Goal: Task Accomplishment & Management: Use online tool/utility

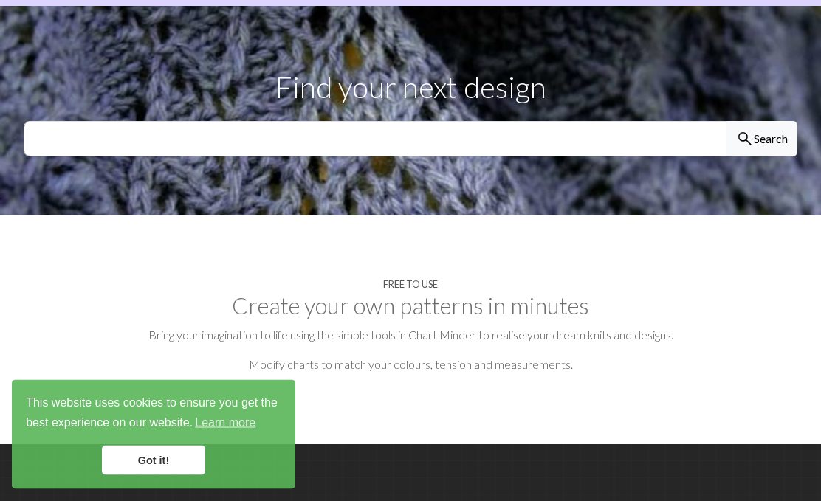
scroll to position [520, 0]
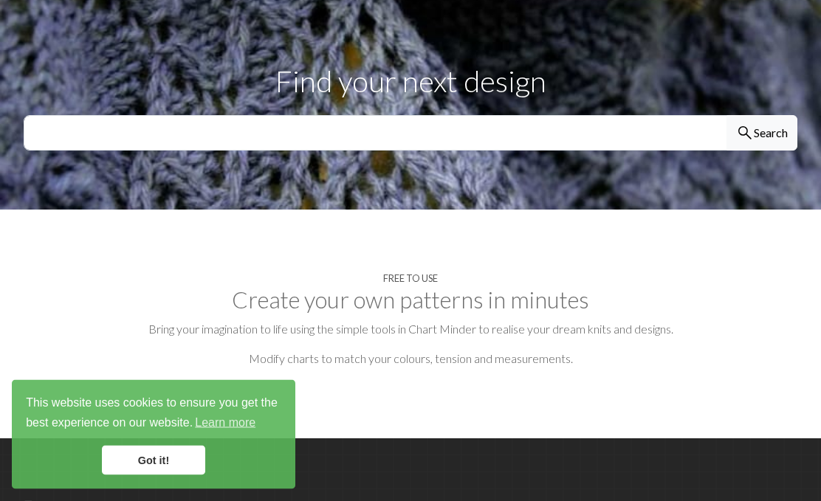
click at [157, 476] on link "Got it!" at bounding box center [153, 461] width 103 height 30
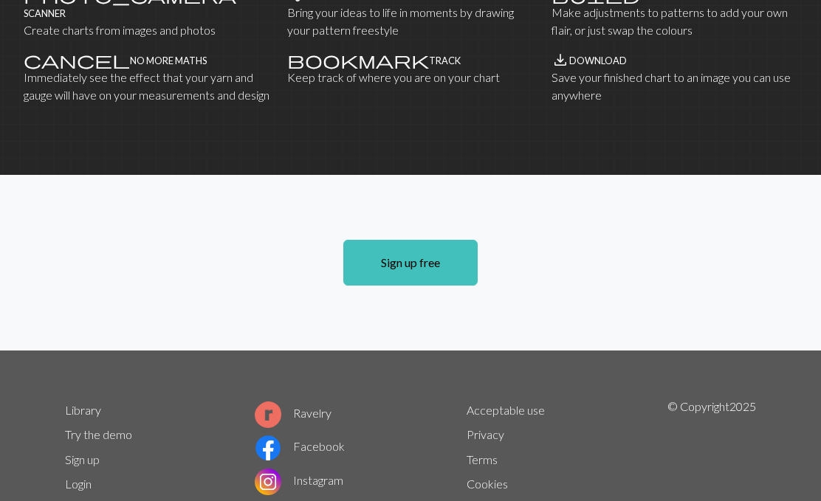
scroll to position [1055, 0]
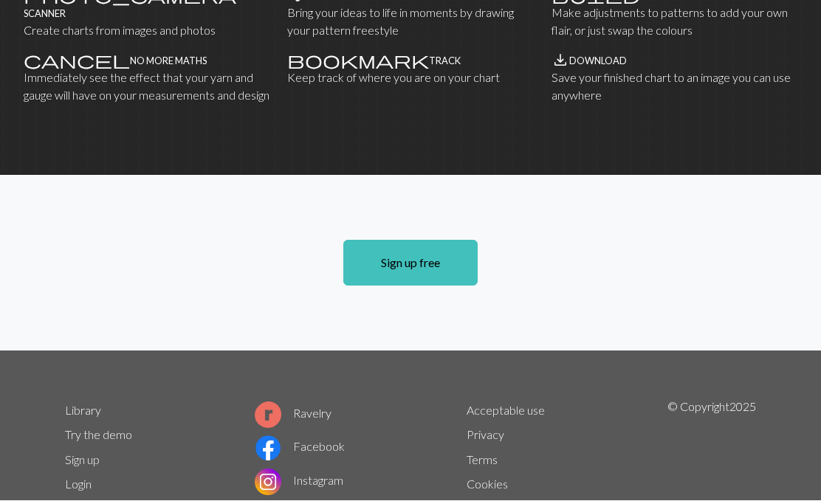
click at [423, 244] on link "Sign up free" at bounding box center [410, 264] width 134 height 46
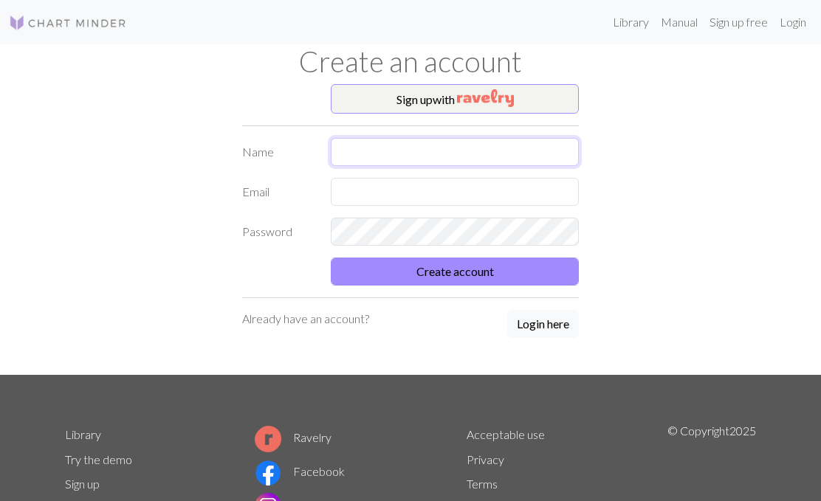
click at [467, 157] on input "text" at bounding box center [455, 152] width 248 height 28
type input "[PERSON_NAME]"
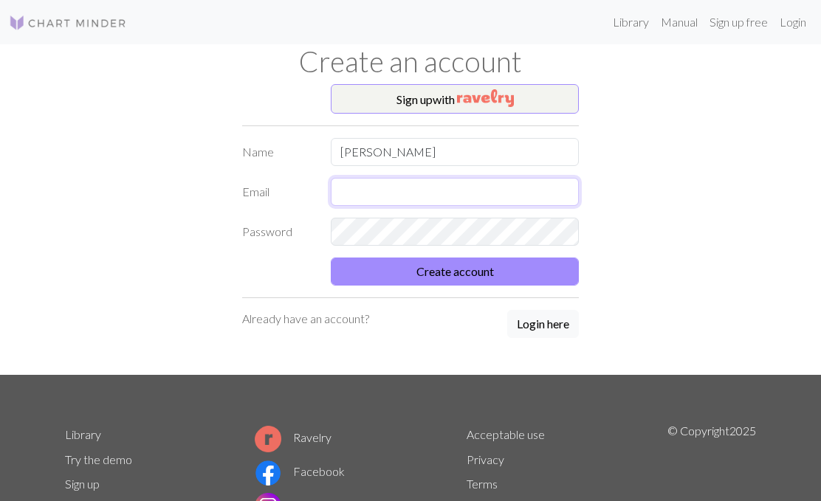
click at [409, 202] on input "text" at bounding box center [455, 192] width 248 height 28
type input "[EMAIL_ADDRESS][PERSON_NAME][DOMAIN_NAME]"
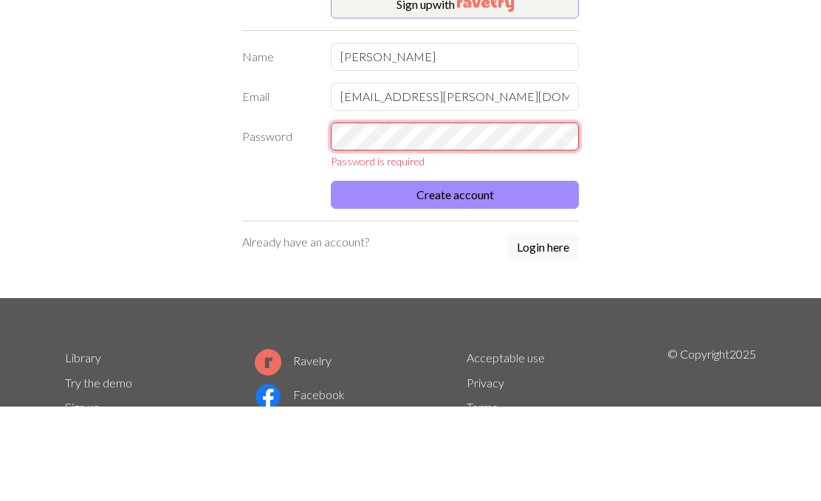
scroll to position [95, 0]
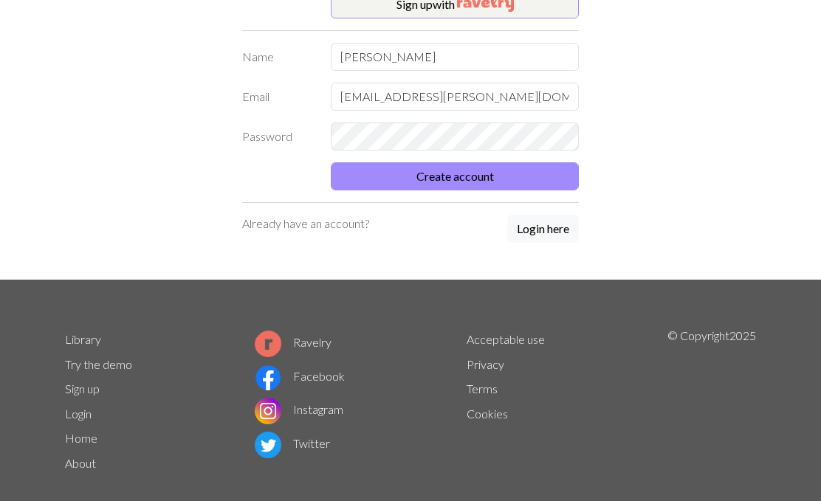
click at [524, 179] on button "Create account" at bounding box center [455, 177] width 248 height 28
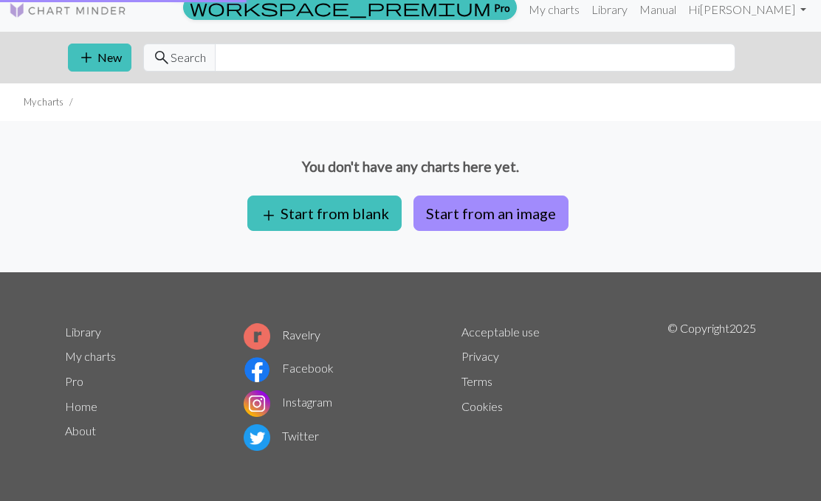
scroll to position [12, 0]
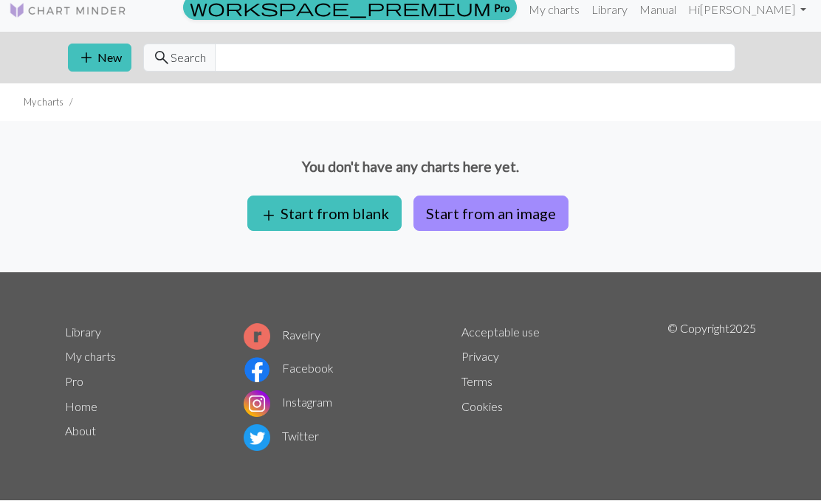
click at [364, 213] on button "add Start from blank" at bounding box center [324, 213] width 154 height 35
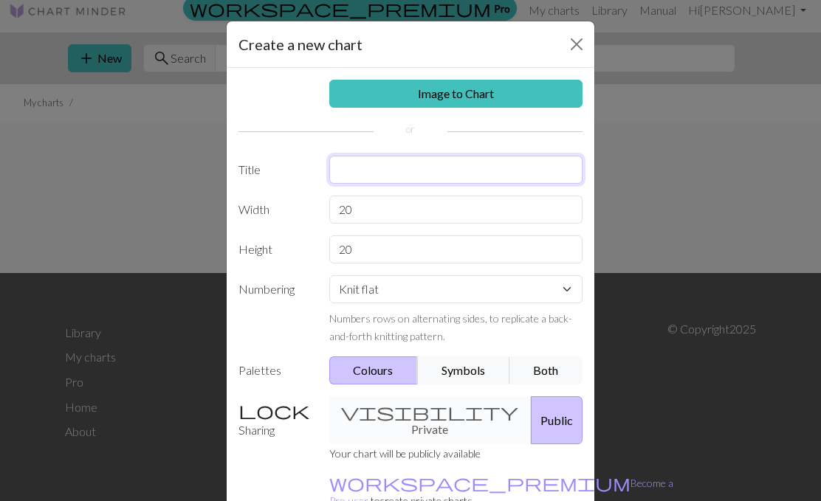
click at [514, 176] on input "text" at bounding box center [456, 170] width 254 height 28
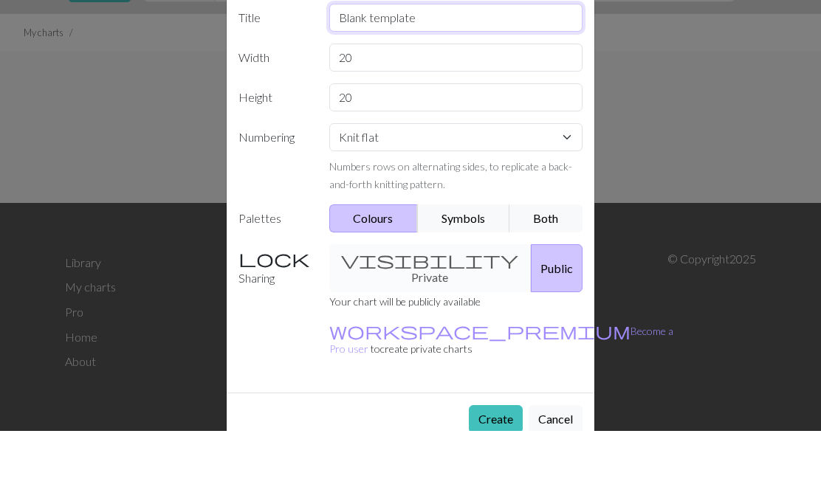
scroll to position [81, 0]
type input "Blank template"
click at [575, 194] on select "Knit flat Knit in the round Lace knitting Cross stitch" at bounding box center [456, 208] width 254 height 28
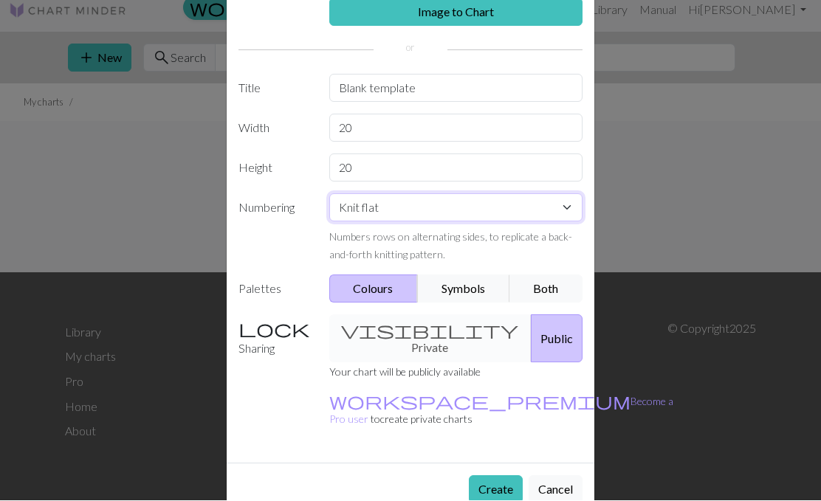
select select "round"
click at [489, 476] on button "Create" at bounding box center [496, 490] width 54 height 28
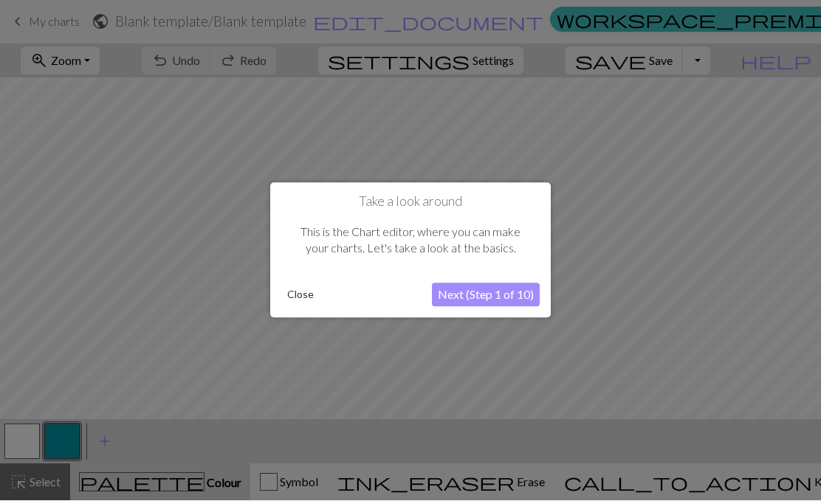
click at [502, 303] on button "Next (Step 1 of 10)" at bounding box center [486, 296] width 108 height 24
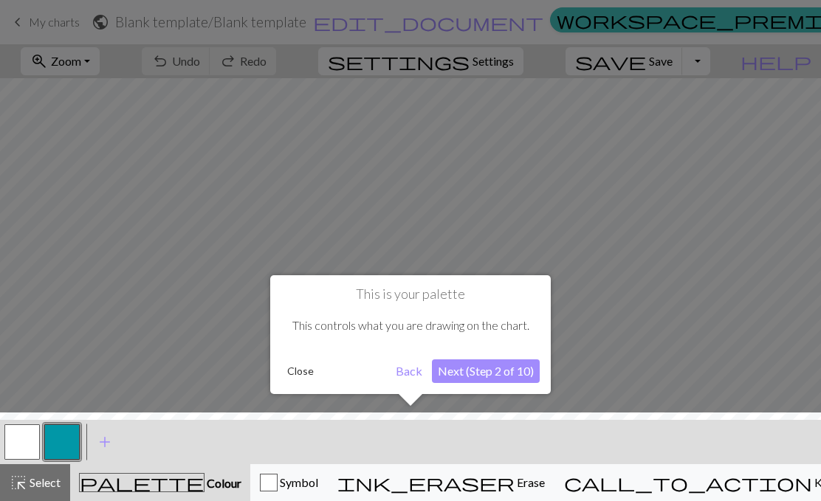
click at [411, 371] on button "Back" at bounding box center [409, 372] width 38 height 24
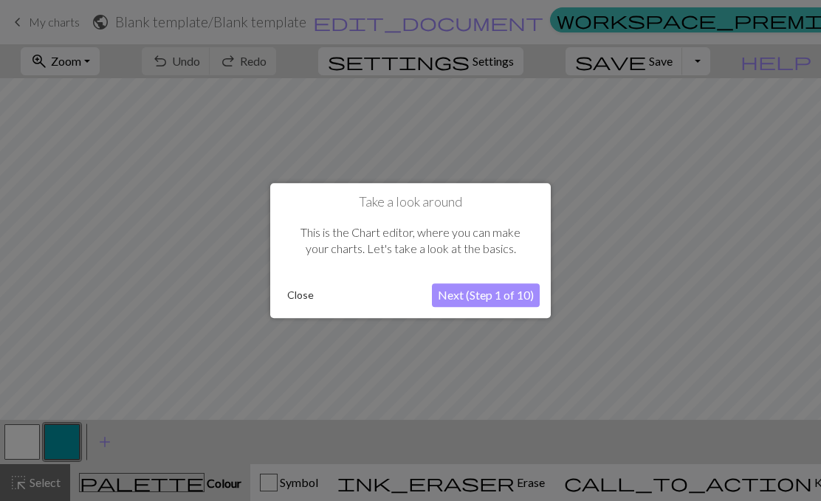
click at [520, 299] on button "Next (Step 1 of 10)" at bounding box center [486, 296] width 108 height 24
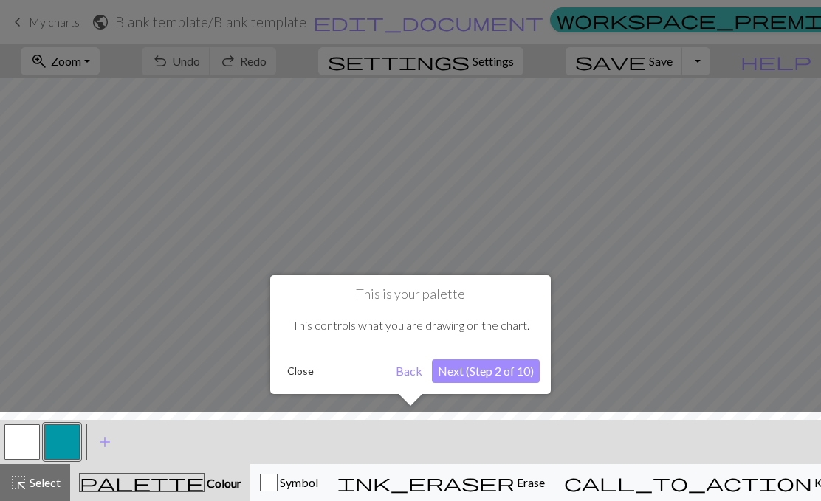
click at [492, 371] on button "Next (Step 2 of 10)" at bounding box center [486, 372] width 108 height 24
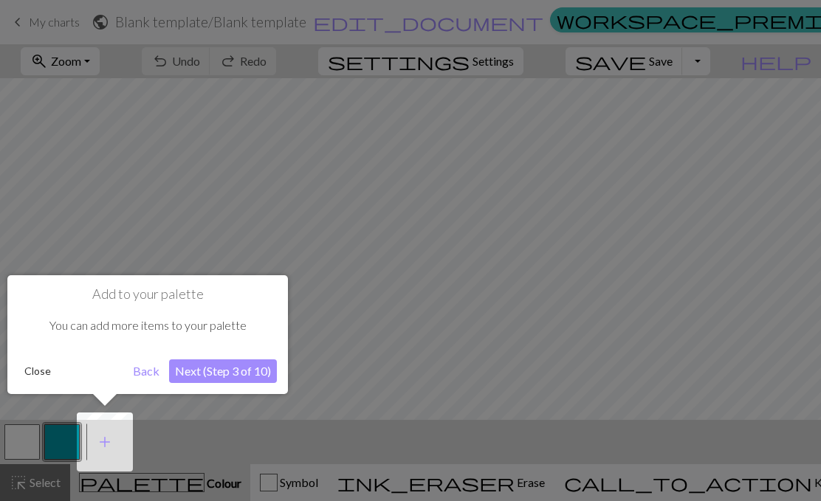
click at [258, 371] on button "Next (Step 3 of 10)" at bounding box center [223, 372] width 108 height 24
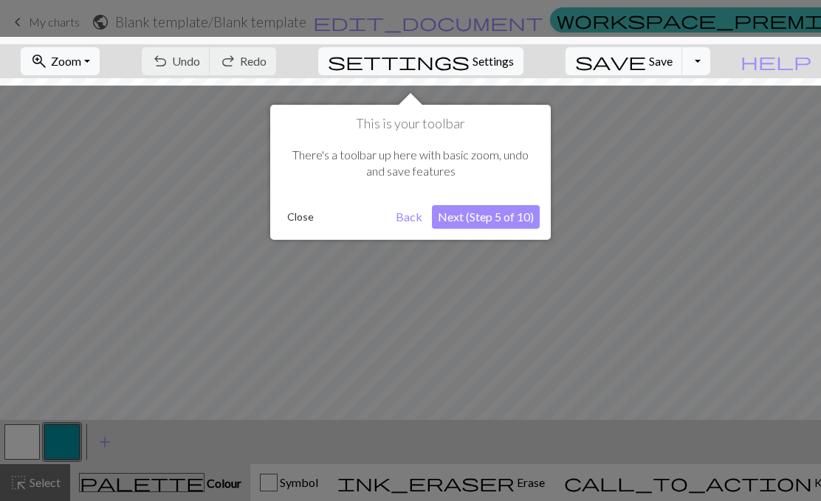
click at [505, 213] on button "Next (Step 5 of 10)" at bounding box center [486, 217] width 108 height 24
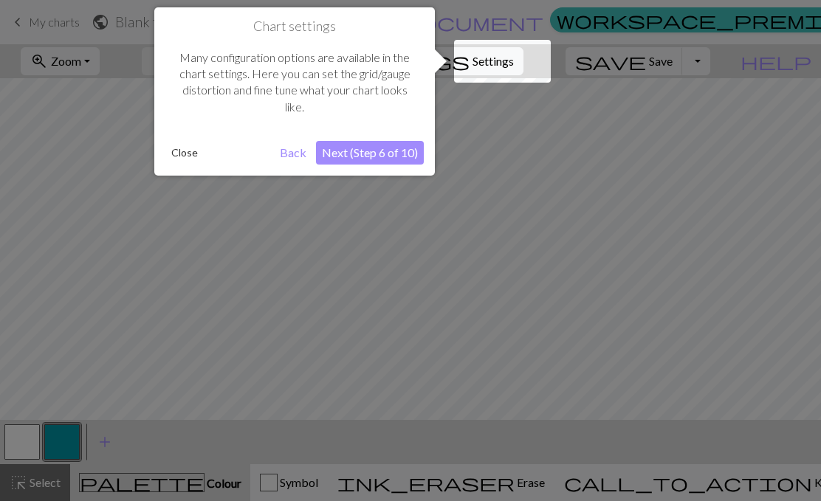
click at [414, 152] on button "Next (Step 6 of 10)" at bounding box center [370, 153] width 108 height 24
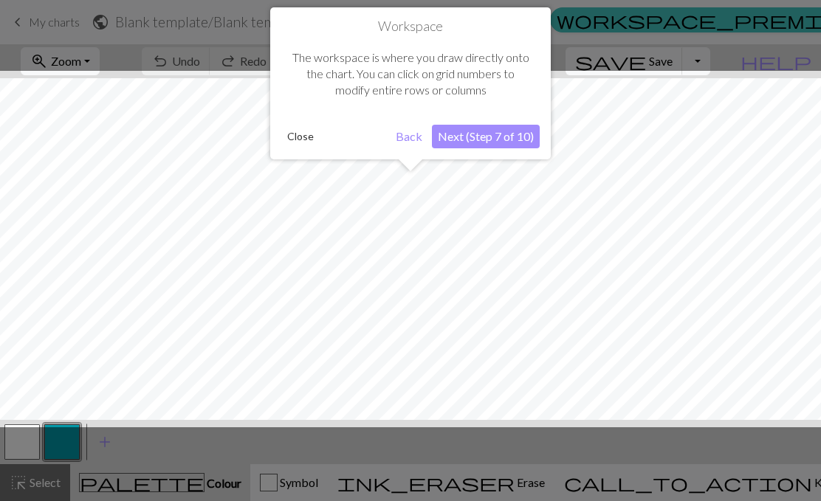
scroll to position [20, 0]
click at [510, 131] on button "Next (Step 7 of 10)" at bounding box center [486, 137] width 108 height 24
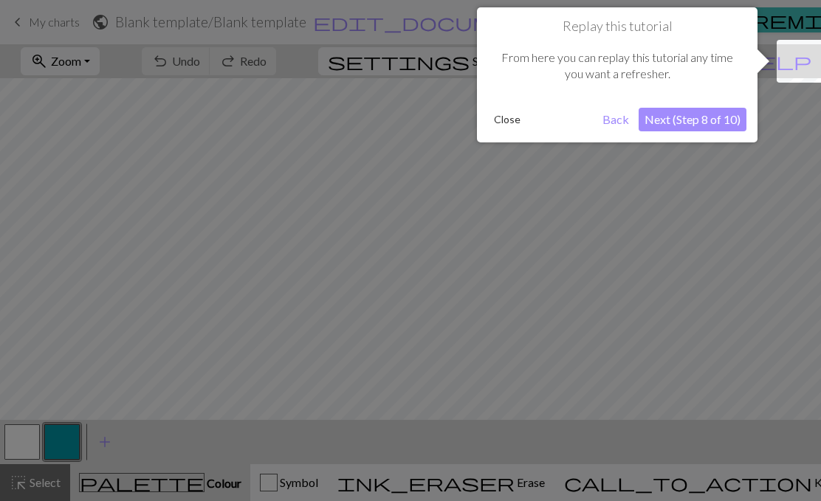
click at [699, 120] on button "Next (Step 8 of 10)" at bounding box center [693, 120] width 108 height 24
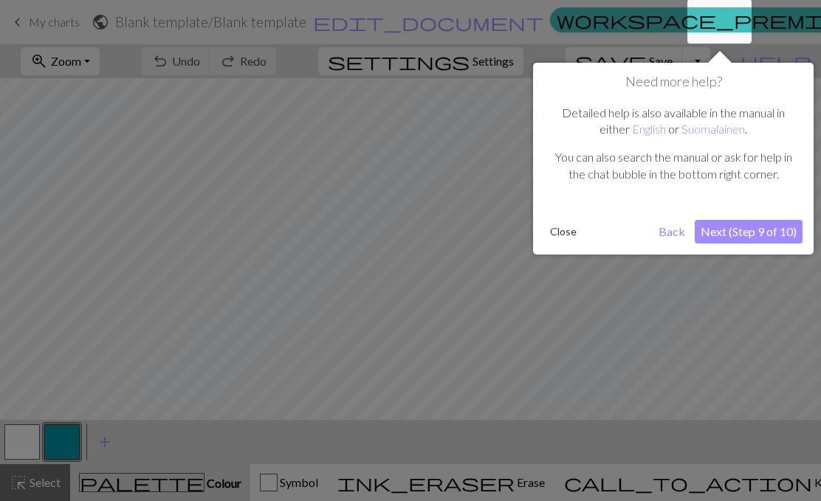
click at [766, 222] on button "Next (Step 9 of 10)" at bounding box center [749, 232] width 108 height 24
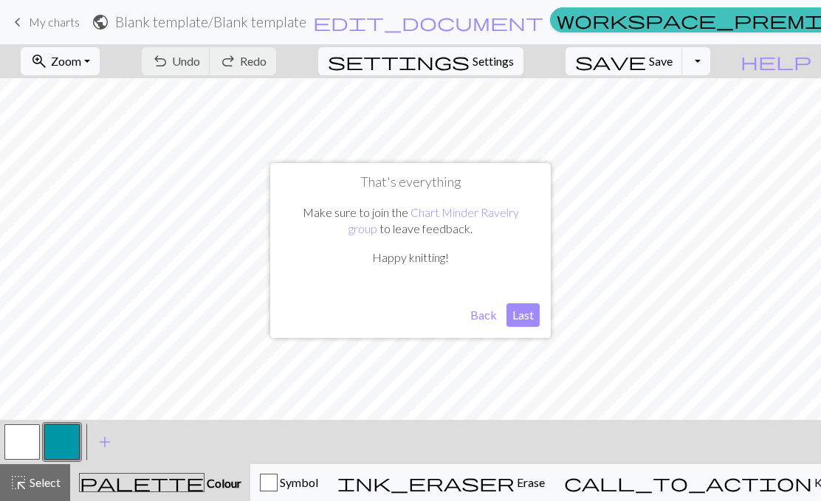
click at [526, 317] on button "Last" at bounding box center [523, 316] width 33 height 24
click at [200, 58] on span "Undo" at bounding box center [186, 61] width 28 height 14
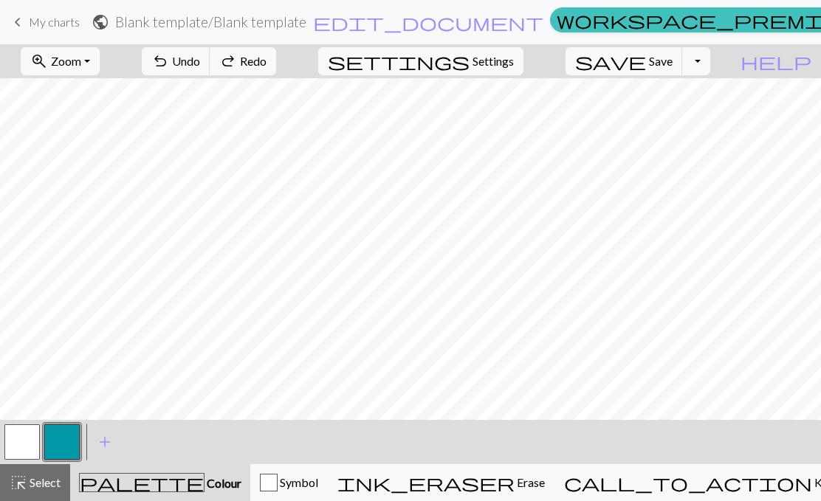
click at [200, 55] on span "Undo" at bounding box center [186, 61] width 28 height 14
click at [306, 16] on h2 "Blank template / Blank template" at bounding box center [210, 21] width 191 height 17
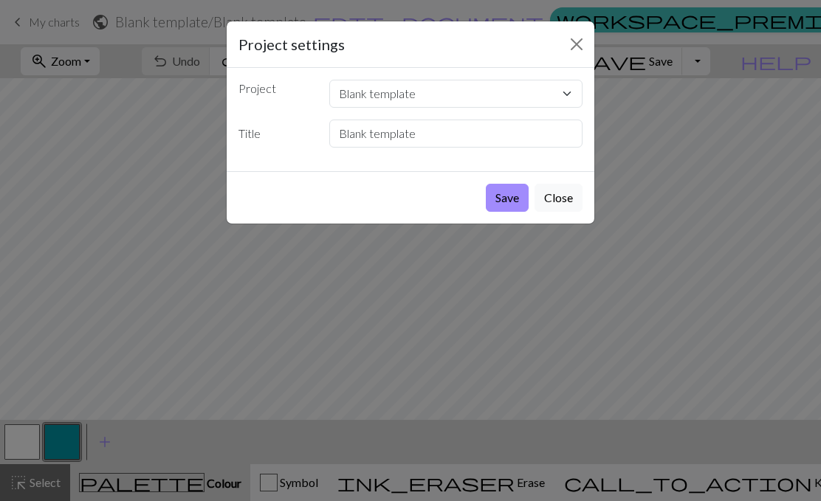
click at [572, 95] on select "Blank template" at bounding box center [456, 94] width 254 height 28
click at [473, 95] on select "Blank template" at bounding box center [456, 94] width 254 height 28
click at [459, 139] on input "Blank template" at bounding box center [456, 134] width 254 height 28
type input "Blank template 20/20"
click at [518, 196] on button "Save" at bounding box center [507, 198] width 43 height 28
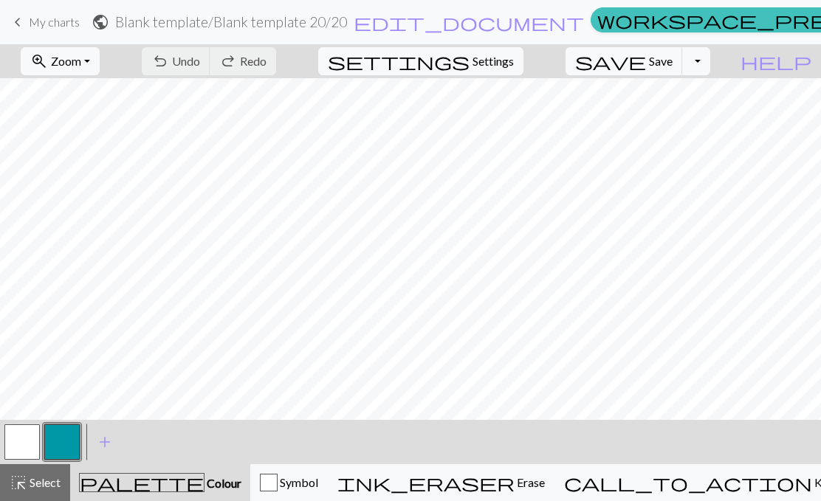
click at [16, 22] on span "keyboard_arrow_left" at bounding box center [18, 22] width 18 height 21
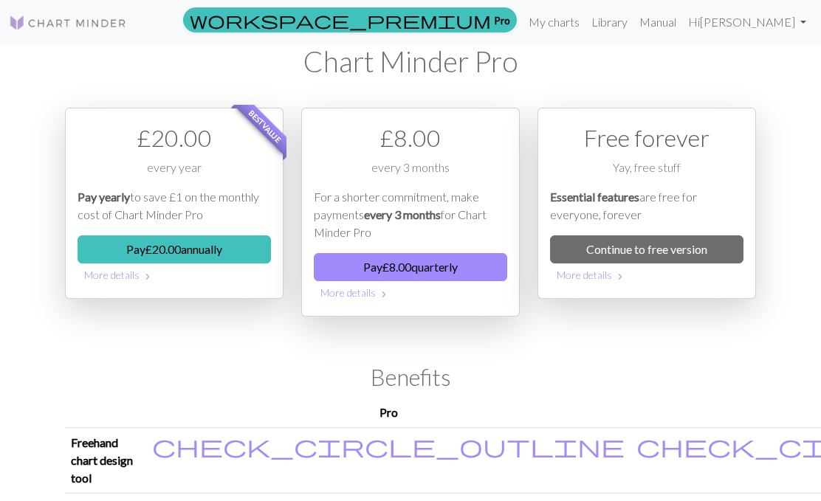
click at [586, 30] on link "My charts" at bounding box center [554, 22] width 63 height 30
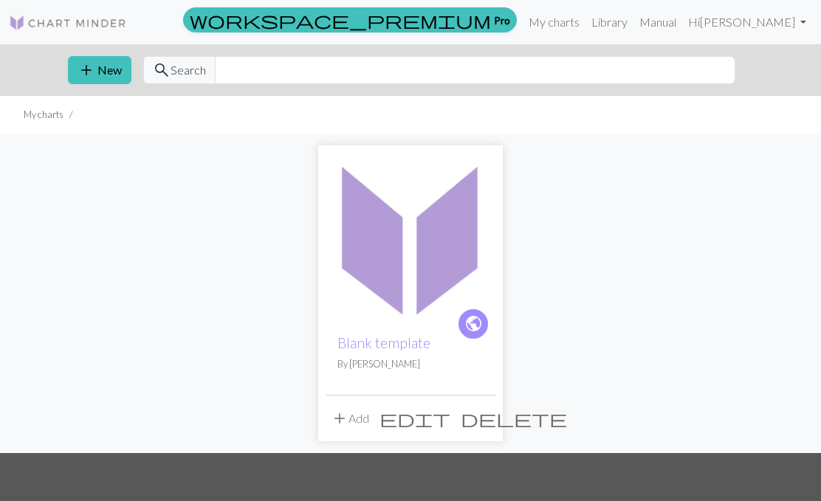
click at [90, 69] on span "add" at bounding box center [87, 70] width 18 height 21
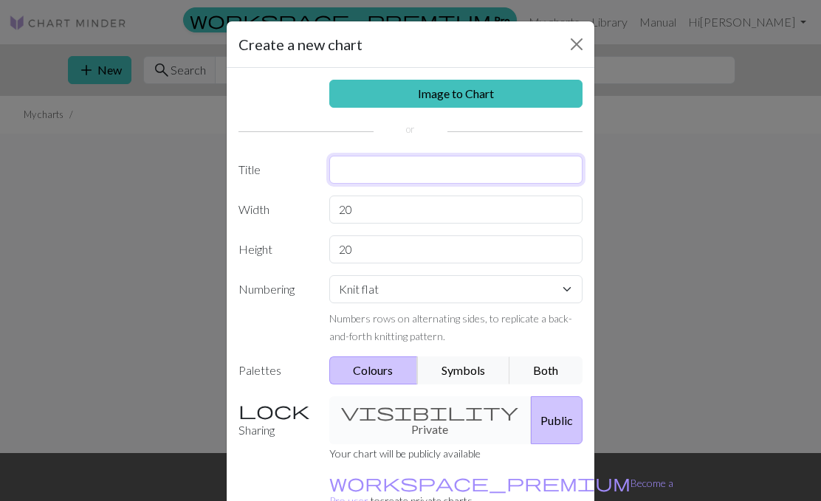
click at [487, 168] on input "text" at bounding box center [456, 170] width 254 height 28
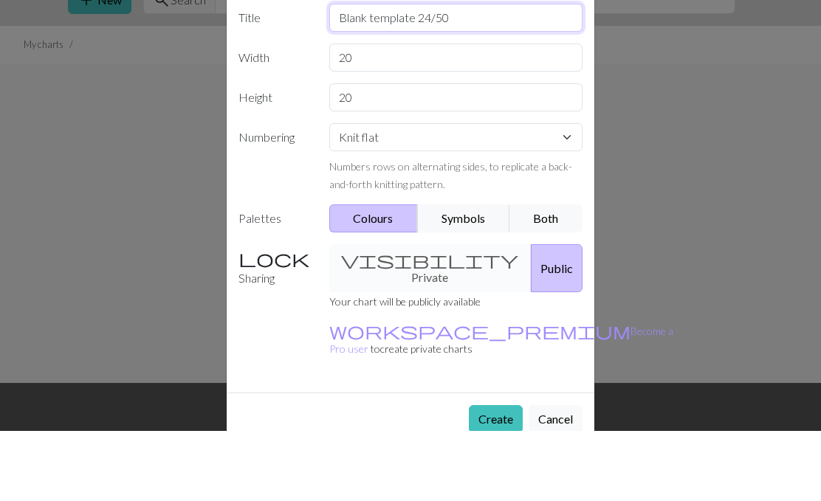
scroll to position [81, 0]
type input "Blank template 24/50"
click at [572, 194] on select "Knit flat Knit in the round Lace knitting Cross stitch" at bounding box center [456, 208] width 254 height 28
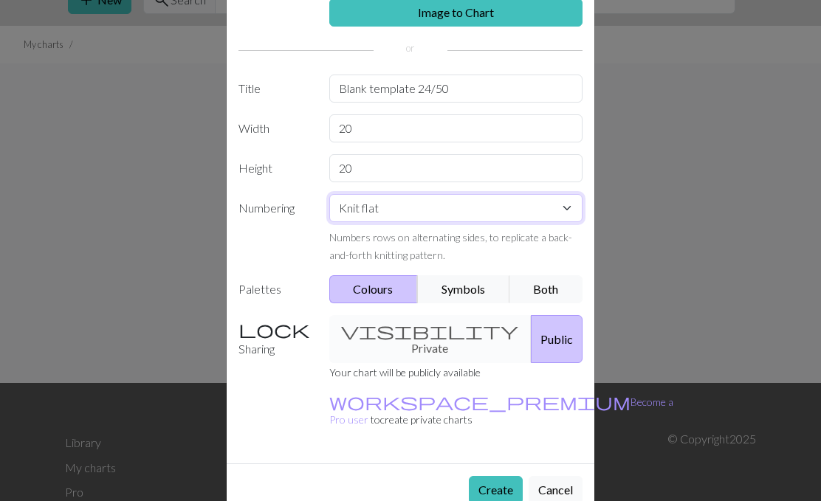
select select "round"
click at [493, 476] on button "Create" at bounding box center [496, 490] width 54 height 28
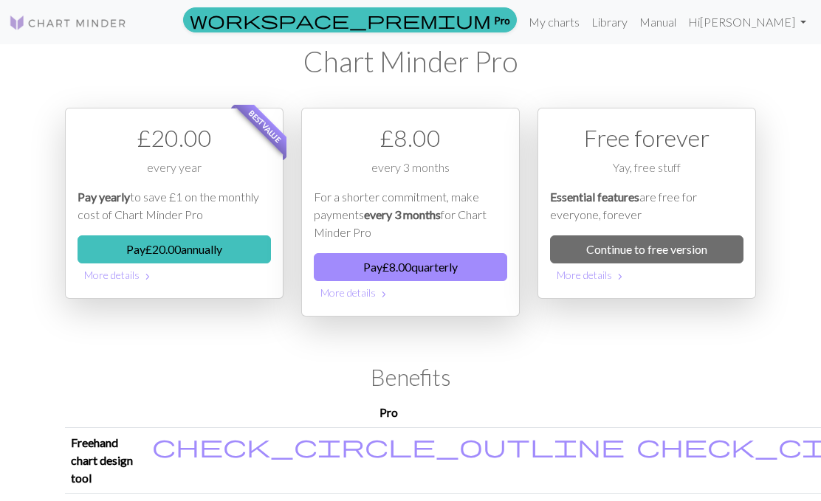
click at [586, 24] on link "My charts" at bounding box center [554, 22] width 63 height 30
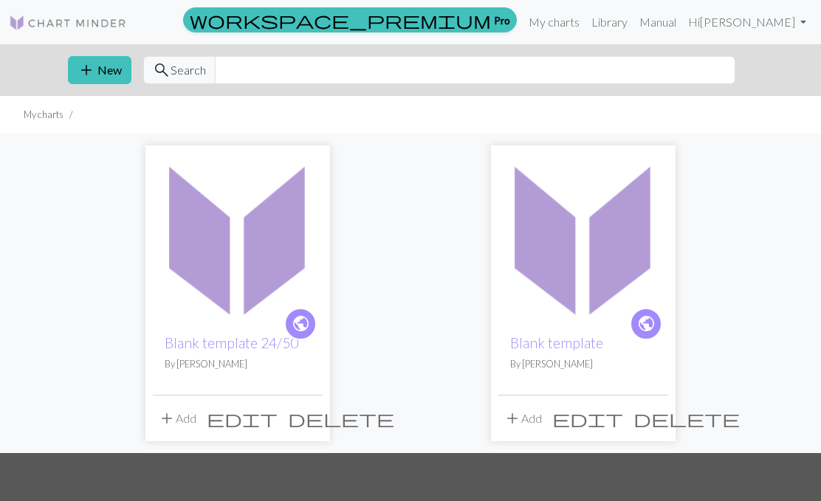
click at [308, 423] on span "delete" at bounding box center [341, 418] width 106 height 21
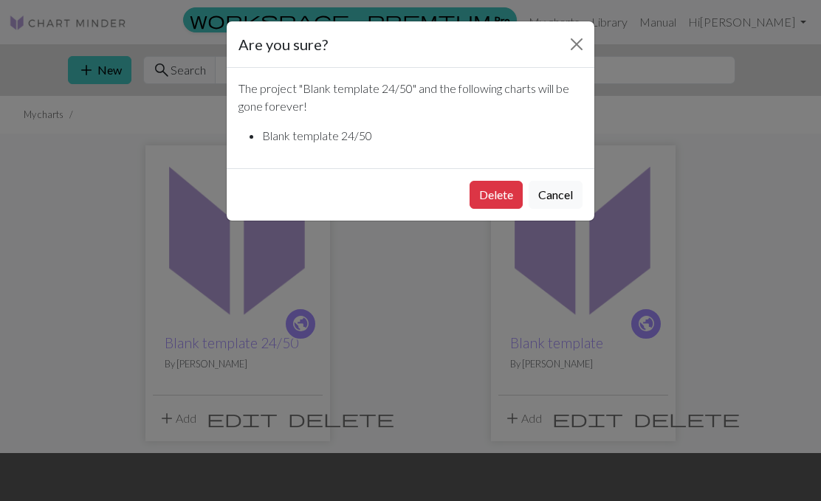
click at [487, 195] on button "Delete" at bounding box center [496, 195] width 53 height 28
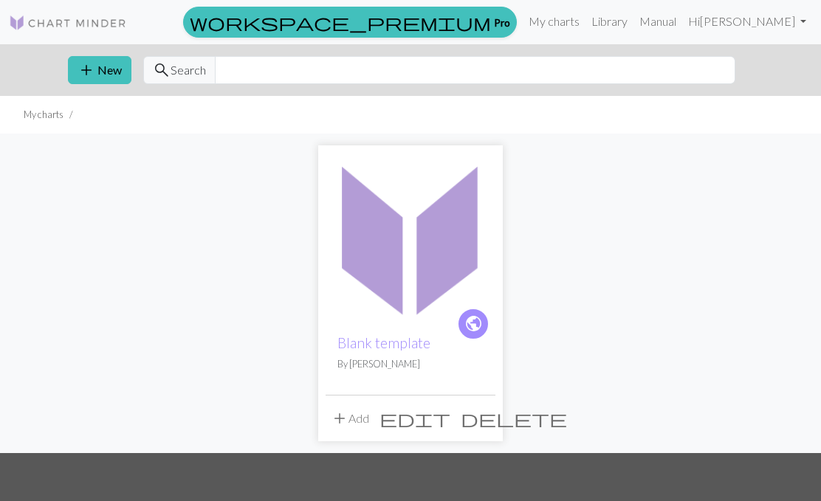
click at [96, 65] on button "add New" at bounding box center [100, 70] width 64 height 28
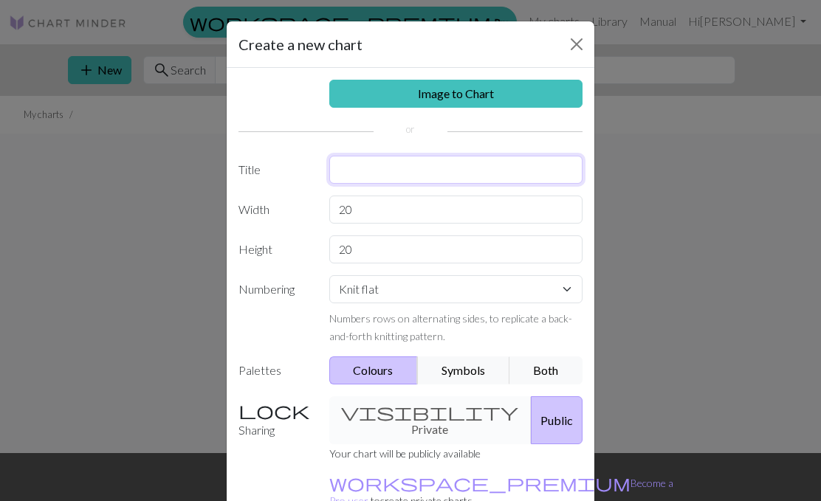
click at [519, 181] on input "text" at bounding box center [456, 170] width 254 height 28
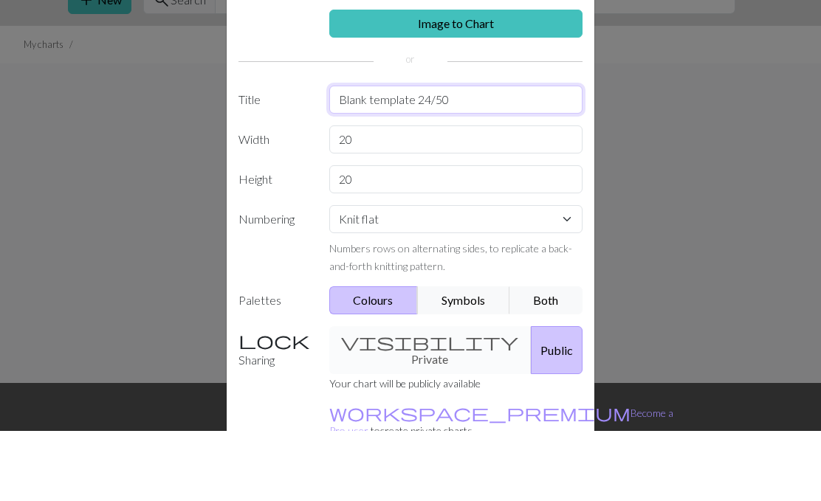
type input "Blank template 24/50"
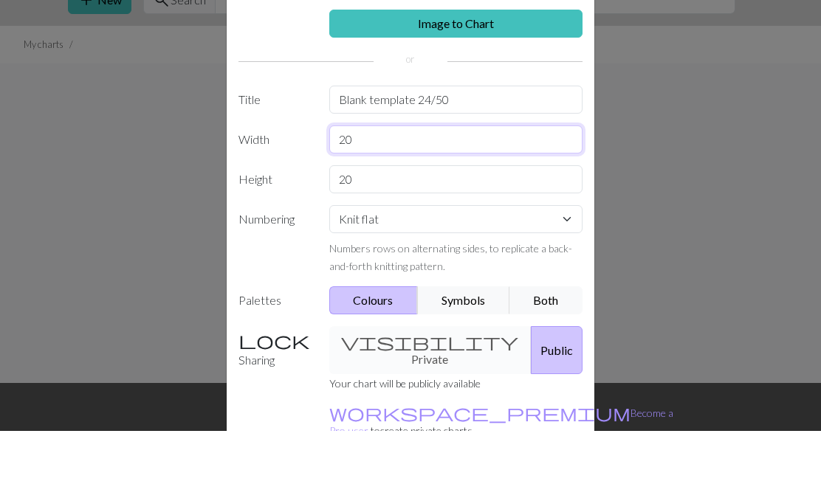
click at [427, 196] on input "20" at bounding box center [456, 210] width 254 height 28
type input "24"
click at [403, 236] on input "20" at bounding box center [456, 250] width 254 height 28
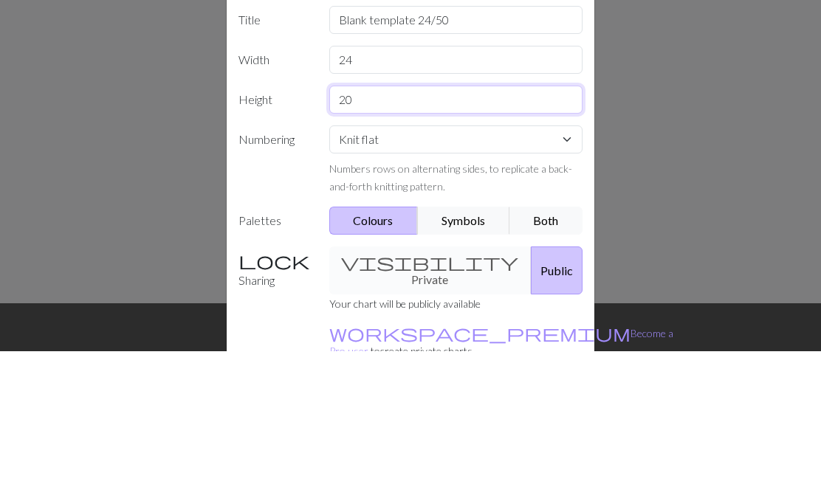
type input "2"
type input "50"
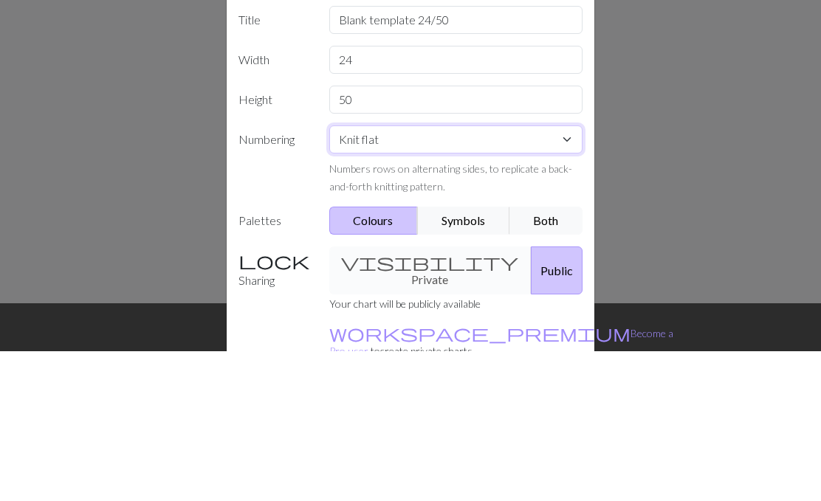
click at [578, 275] on select "Knit flat Knit in the round Lace knitting Cross stitch" at bounding box center [456, 289] width 254 height 28
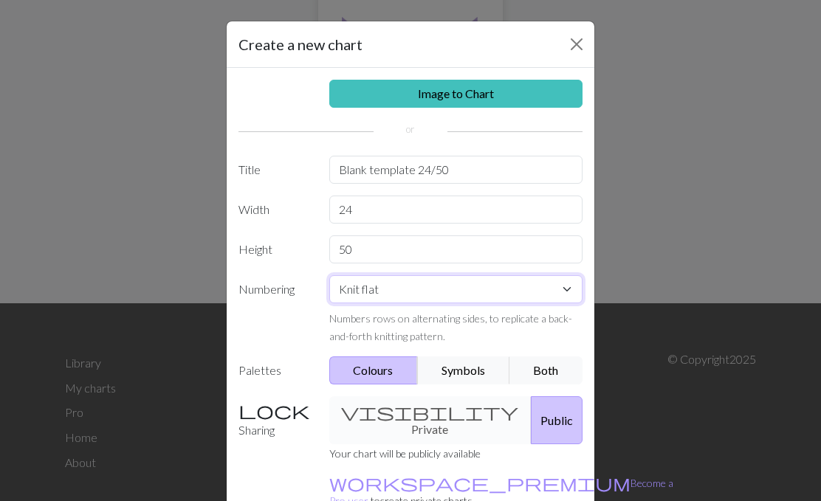
select select "round"
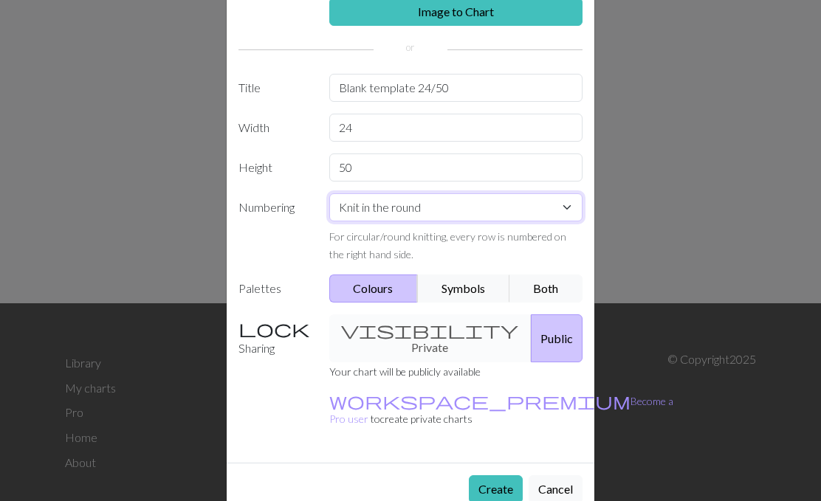
scroll to position [81, 0]
click at [489, 476] on button "Create" at bounding box center [496, 490] width 54 height 28
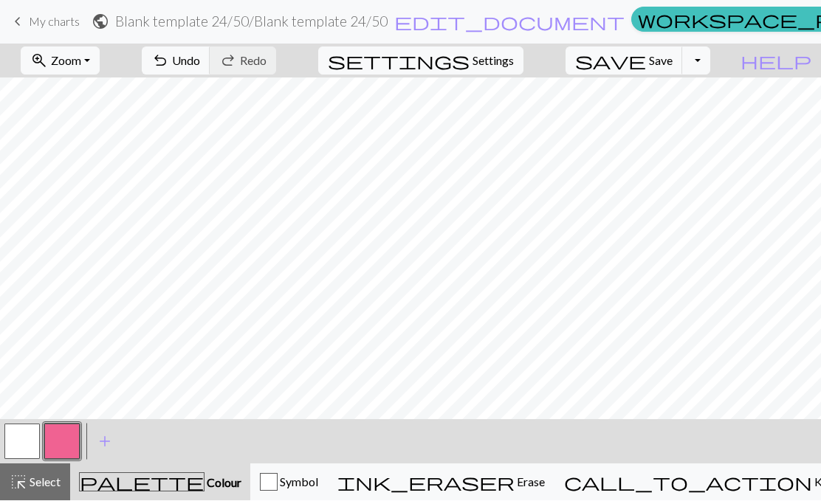
click at [210, 61] on button "undo Undo Undo" at bounding box center [176, 61] width 69 height 28
click at [81, 61] on span "Zoom" at bounding box center [66, 61] width 30 height 14
click at [76, 178] on button "50%" at bounding box center [79, 177] width 117 height 24
click at [672, 64] on span "Save" at bounding box center [661, 61] width 24 height 14
click at [710, 62] on button "Toggle Dropdown" at bounding box center [696, 61] width 28 height 28
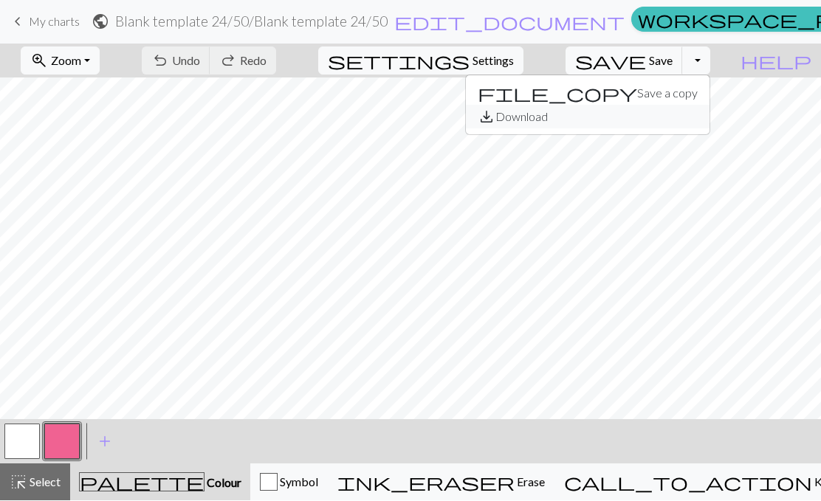
click at [678, 114] on button "save_alt Download" at bounding box center [588, 118] width 244 height 24
click at [803, 58] on span "help" at bounding box center [776, 61] width 71 height 21
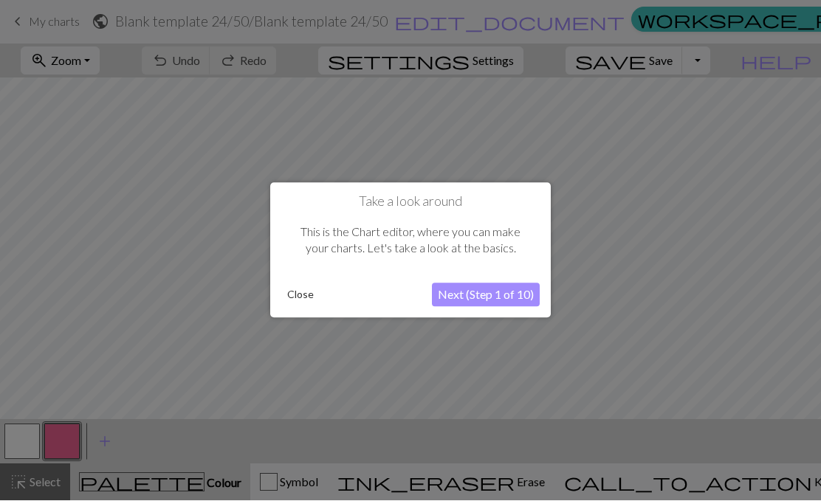
click at [297, 295] on button "Close" at bounding box center [300, 295] width 38 height 22
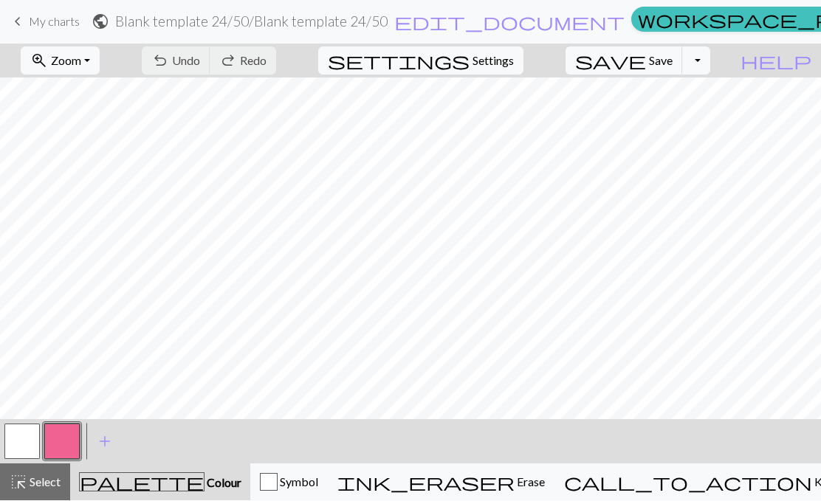
click at [81, 56] on span "Zoom" at bounding box center [66, 61] width 30 height 14
click at [79, 193] on button "100%" at bounding box center [79, 201] width 117 height 24
click at [200, 65] on span "Undo" at bounding box center [186, 61] width 28 height 14
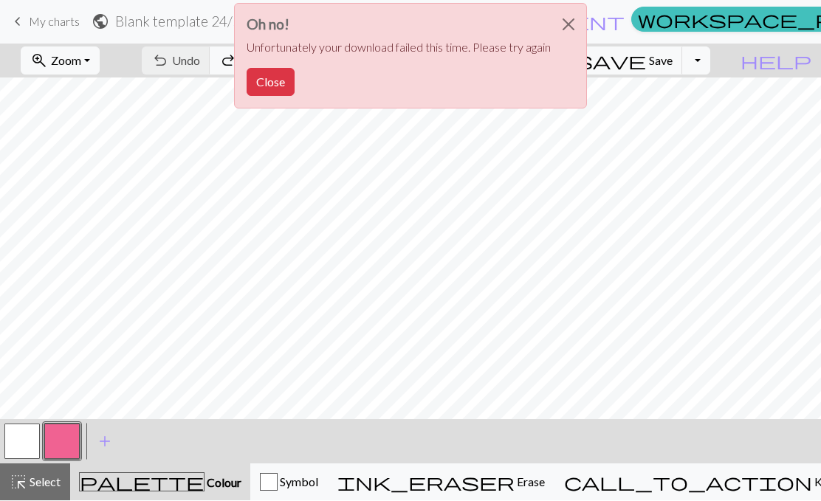
click at [269, 82] on button "Close" at bounding box center [271, 83] width 48 height 28
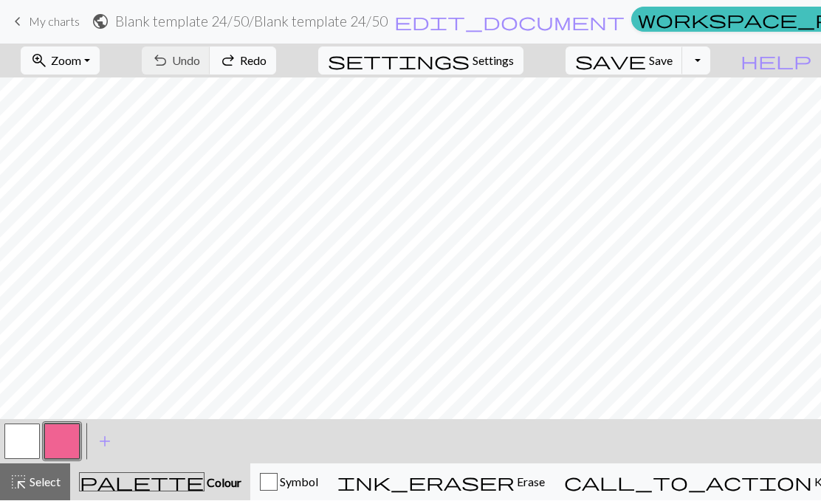
click at [710, 65] on button "Toggle Dropdown" at bounding box center [696, 61] width 28 height 28
click at [675, 118] on button "save_alt Download" at bounding box center [588, 118] width 244 height 24
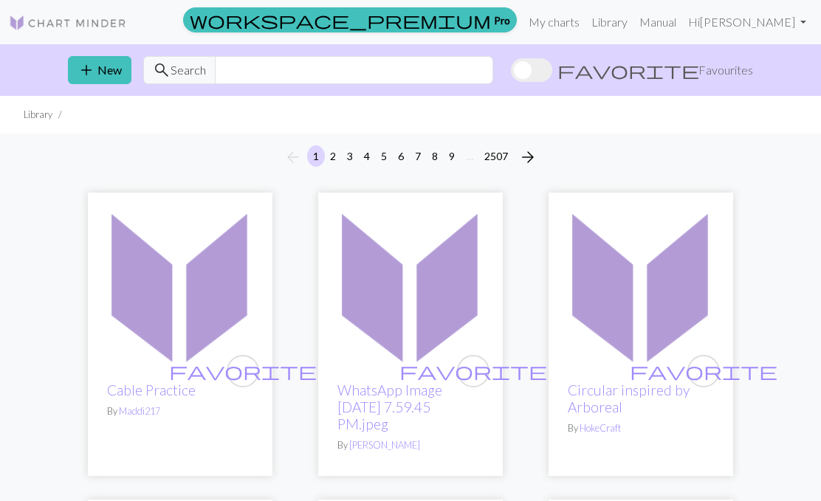
click at [586, 30] on link "My charts" at bounding box center [554, 22] width 63 height 30
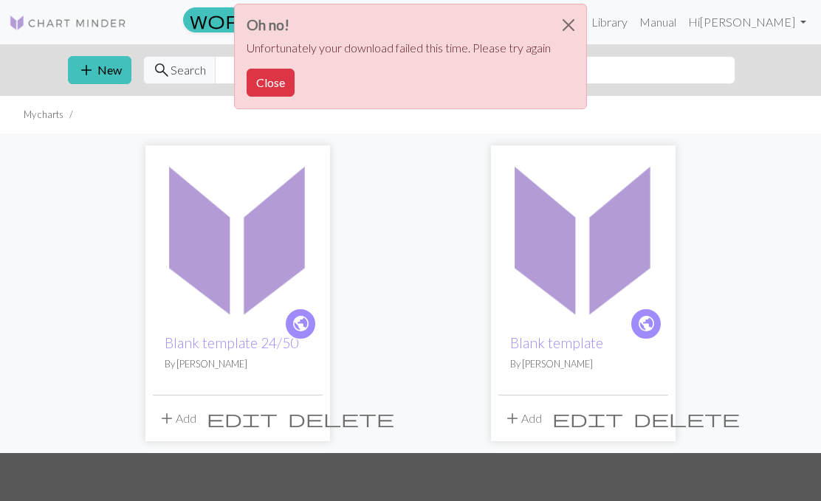
click at [273, 86] on button "Close" at bounding box center [271, 83] width 48 height 28
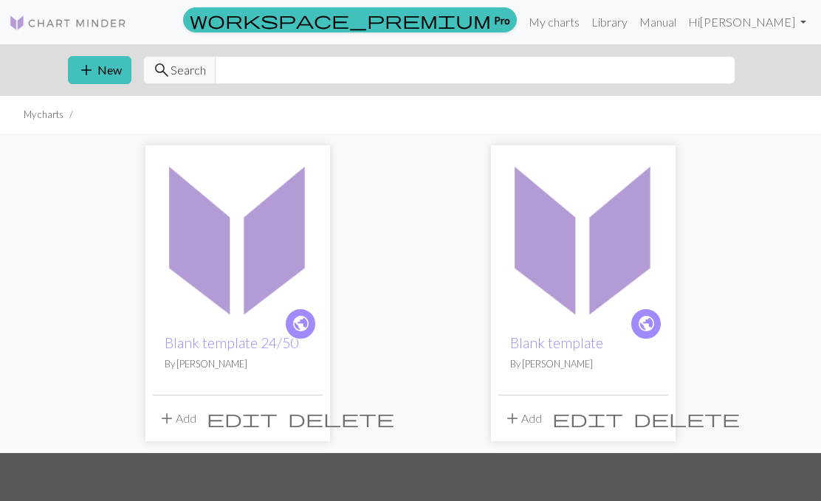
click at [279, 234] on img at bounding box center [238, 238] width 170 height 170
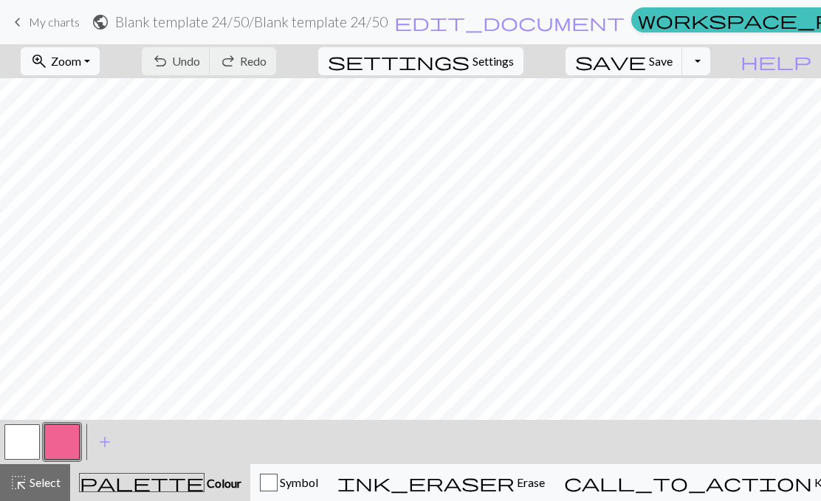
click at [710, 61] on button "Toggle Dropdown" at bounding box center [696, 61] width 28 height 28
click at [676, 89] on button "file_copy Save a copy" at bounding box center [588, 94] width 244 height 24
